Goal: Task Accomplishment & Management: Use online tool/utility

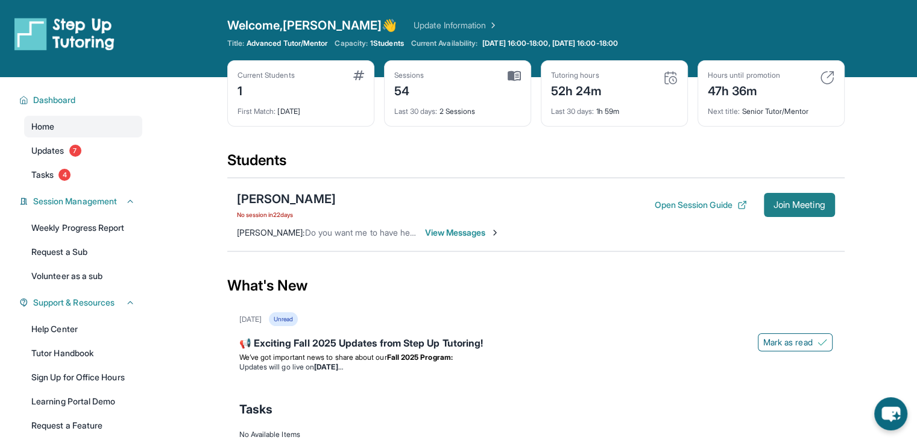
click at [794, 201] on span "Join Meeting" at bounding box center [800, 204] width 52 height 7
